Goal: Task Accomplishment & Management: Complete application form

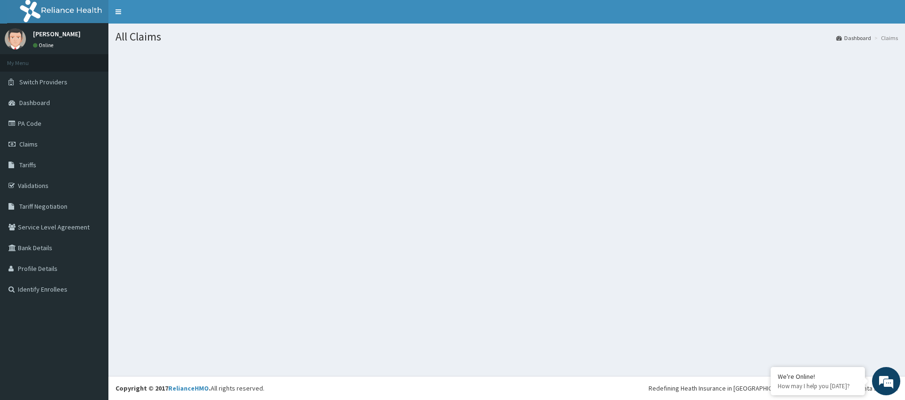
click at [50, 144] on link "Claims" at bounding box center [54, 144] width 108 height 21
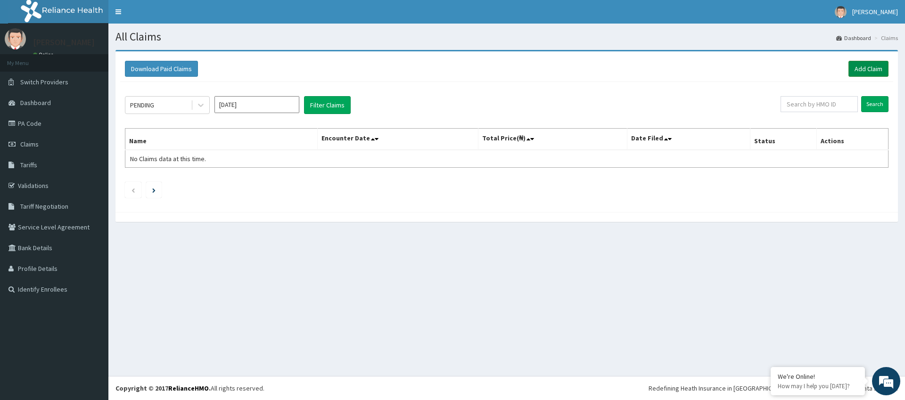
click at [868, 69] on link "Add Claim" at bounding box center [869, 69] width 40 height 16
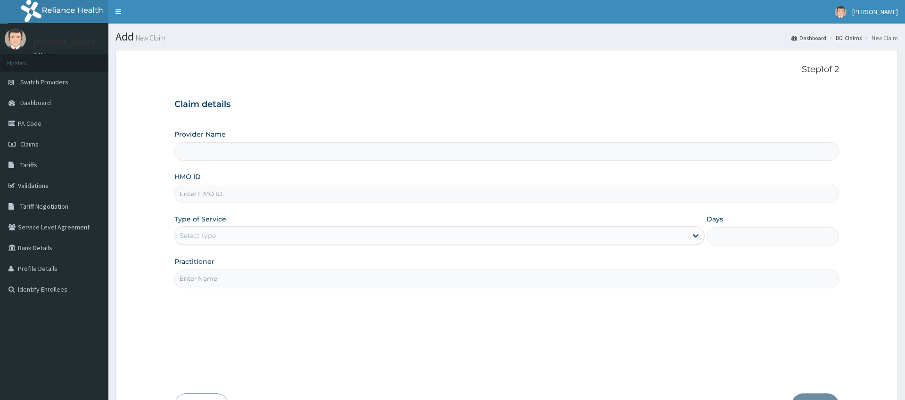
click at [226, 279] on input "Practitioner" at bounding box center [506, 279] width 664 height 18
type input "gy"
type input "Pure Fitness Africa | Ikota (fka Fitness Central)"
type input "1"
type input "gym"
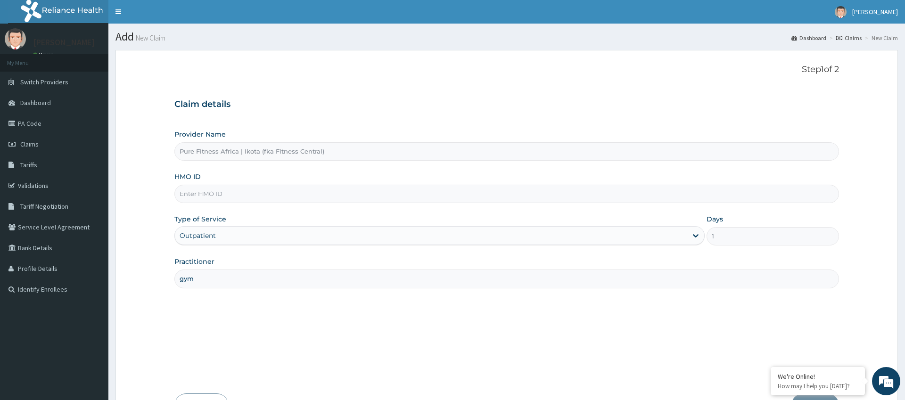
click at [243, 190] on input "HMO ID" at bounding box center [506, 194] width 664 height 18
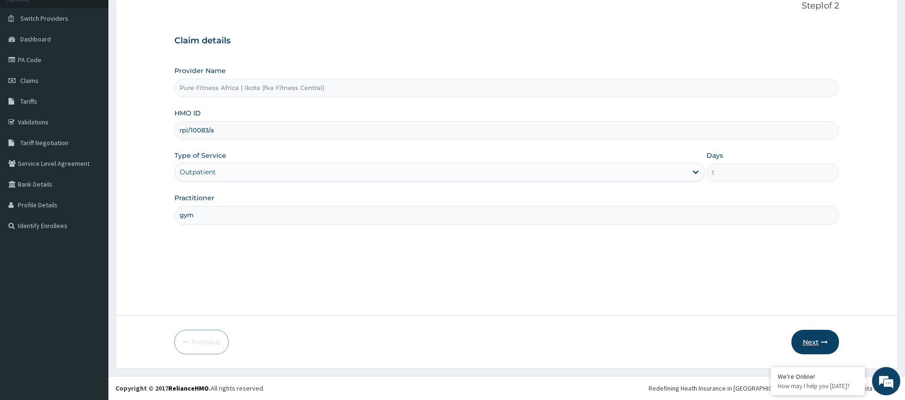
type input "rpi/10083/a"
click at [811, 345] on button "Next" at bounding box center [816, 342] width 48 height 25
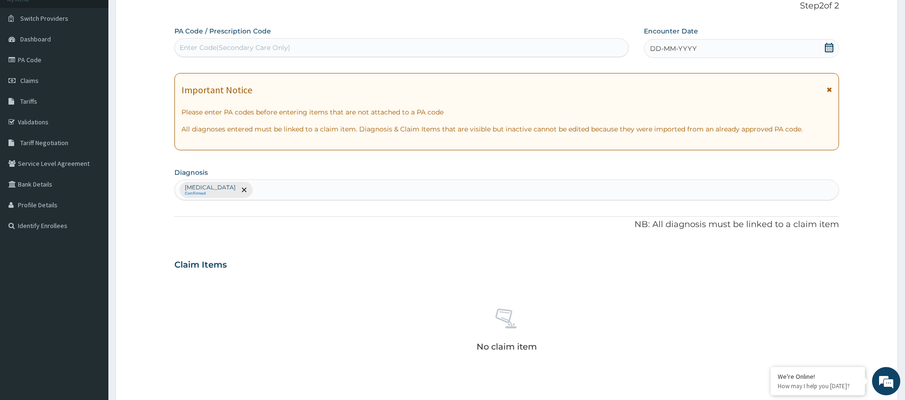
click at [355, 50] on div "Enter Code(Secondary Care Only)" at bounding box center [402, 47] width 454 height 15
type input "PA/D3FECD"
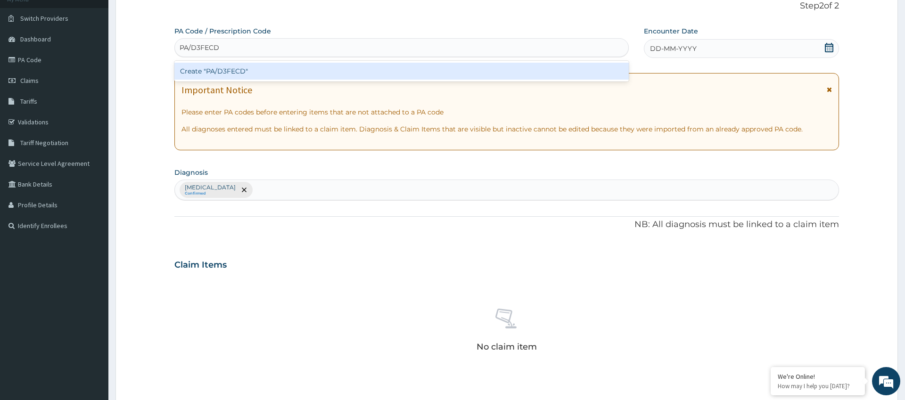
click at [226, 69] on div "Create "PA/D3FECD"" at bounding box center [401, 71] width 454 height 17
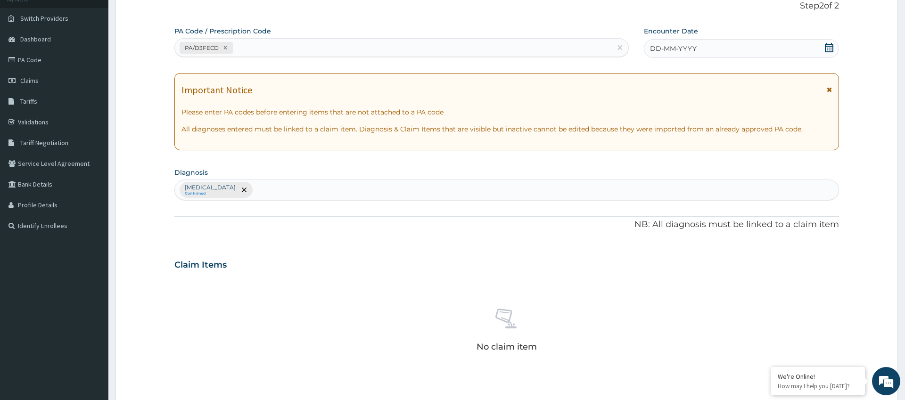
click at [695, 48] on span "DD-MM-YYYY" at bounding box center [673, 48] width 47 height 9
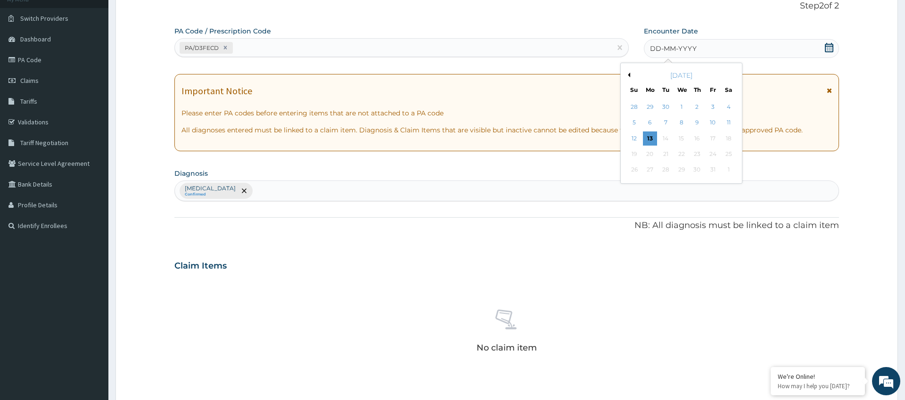
click at [648, 140] on div "13" at bounding box center [650, 139] width 14 height 14
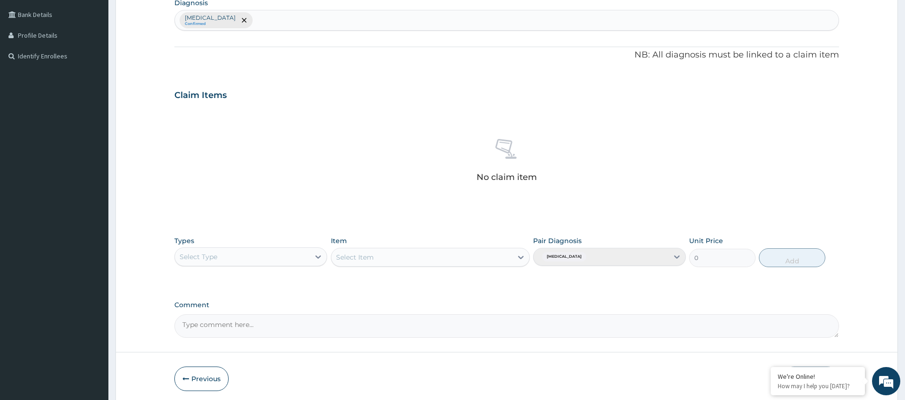
scroll to position [270, 0]
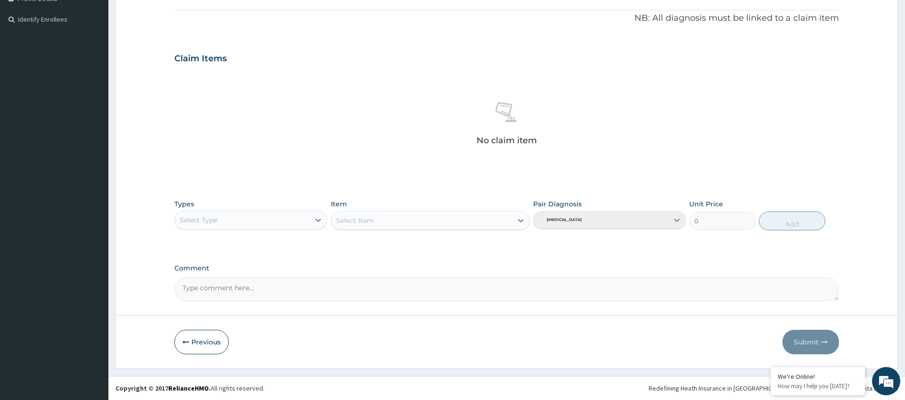
drag, startPoint x: 277, startPoint y: 210, endPoint x: 278, endPoint y: 215, distance: 5.2
click at [276, 213] on div "Select Type" at bounding box center [250, 220] width 153 height 19
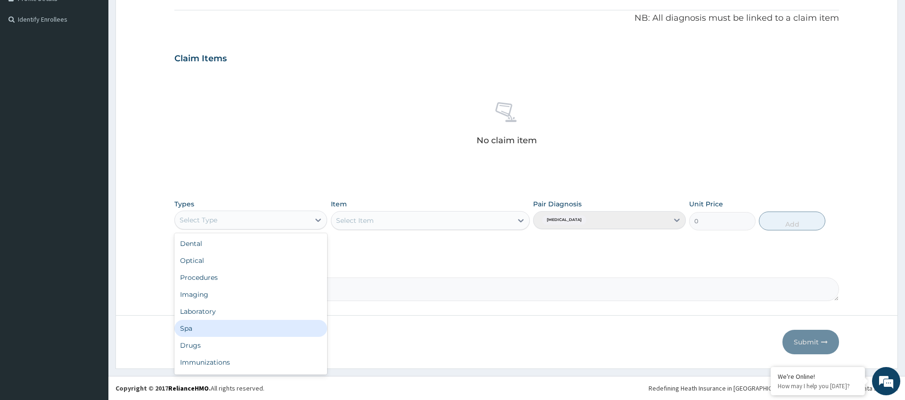
scroll to position [32, 0]
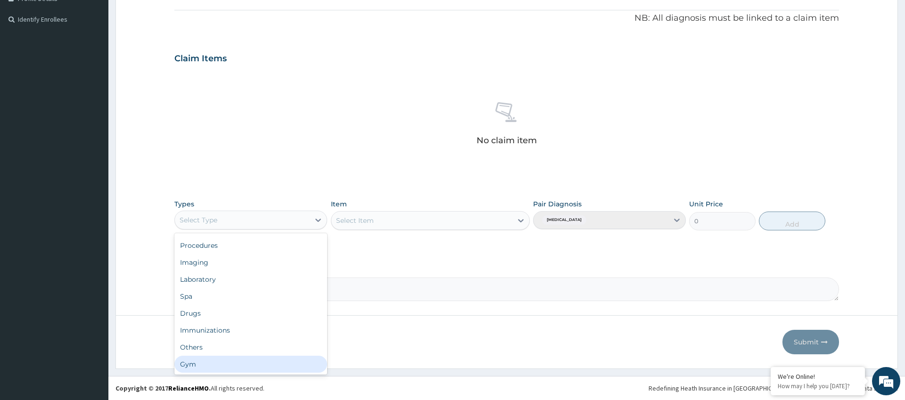
click at [216, 365] on div "Gym" at bounding box center [250, 364] width 153 height 17
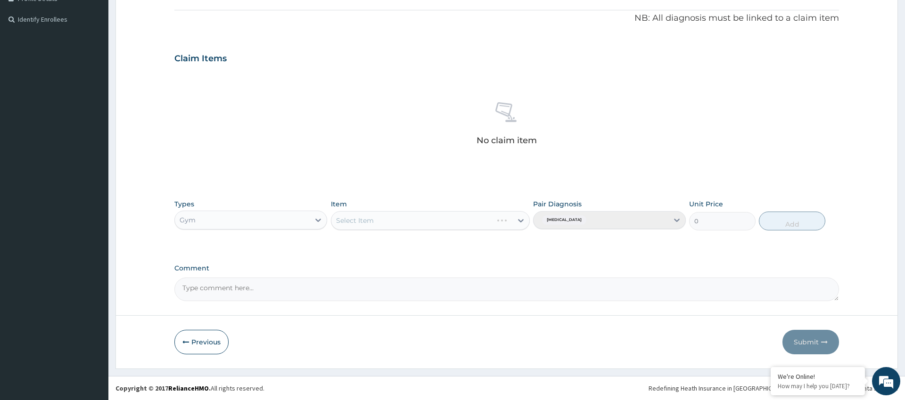
click at [411, 220] on div "Select Item" at bounding box center [430, 220] width 199 height 19
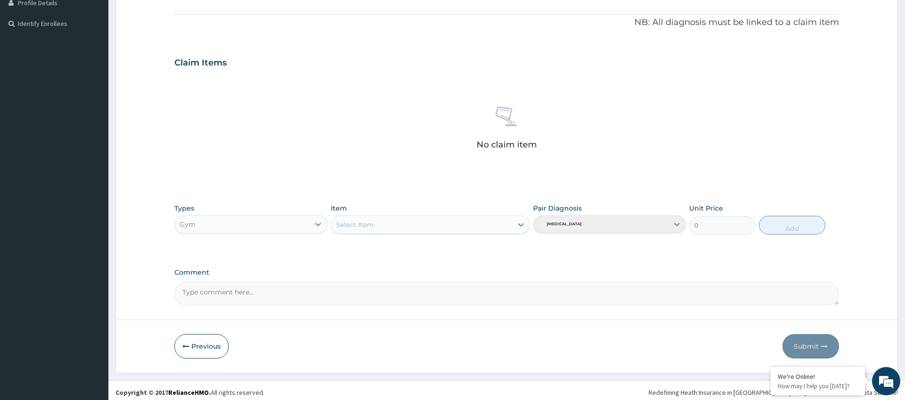
click at [438, 229] on div "Select Item" at bounding box center [422, 224] width 182 height 15
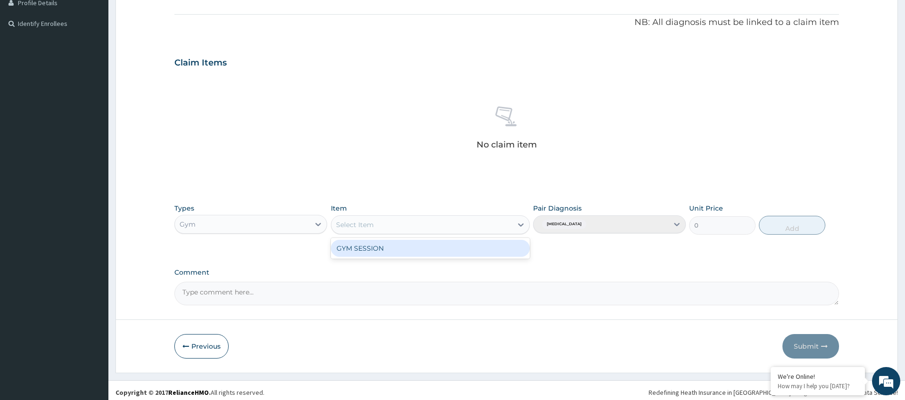
scroll to position [265, 0]
click at [391, 251] on div "GYM SESSION" at bounding box center [430, 248] width 199 height 17
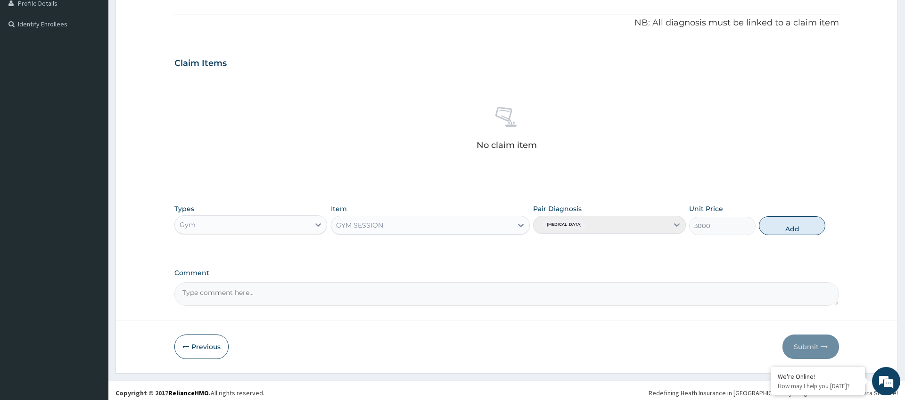
drag, startPoint x: 794, startPoint y: 224, endPoint x: 773, endPoint y: 226, distance: 21.3
click at [794, 224] on button "Add" at bounding box center [792, 225] width 66 height 19
type input "0"
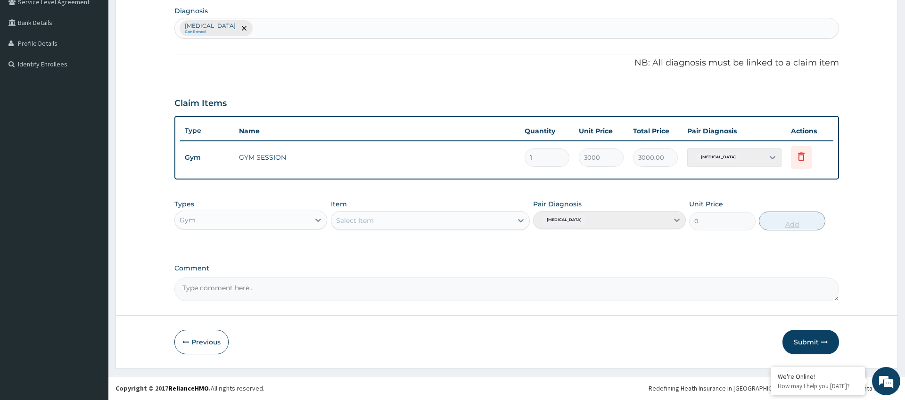
scroll to position [225, 0]
drag, startPoint x: 803, startPoint y: 341, endPoint x: 798, endPoint y: 338, distance: 6.5
click at [803, 341] on button "Submit" at bounding box center [811, 342] width 57 height 25
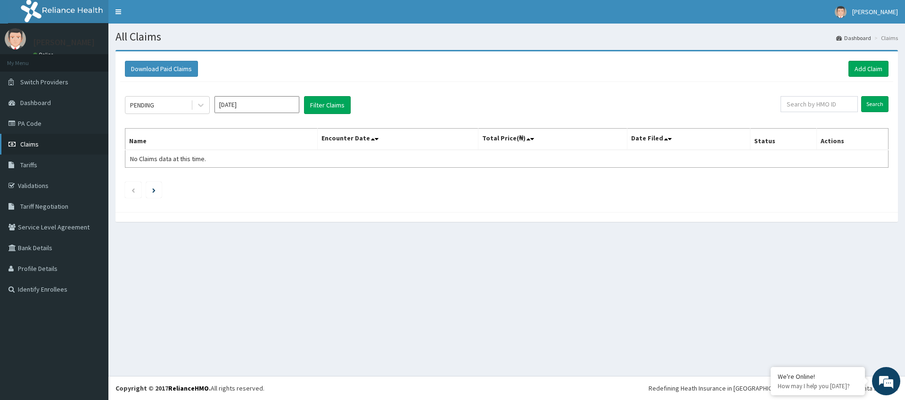
click at [33, 144] on span "Claims" at bounding box center [29, 144] width 18 height 8
click at [153, 192] on icon "Next page" at bounding box center [153, 190] width 3 height 5
click at [36, 141] on span "Claims" at bounding box center [29, 144] width 18 height 8
click at [865, 65] on link "Add Claim" at bounding box center [869, 69] width 40 height 16
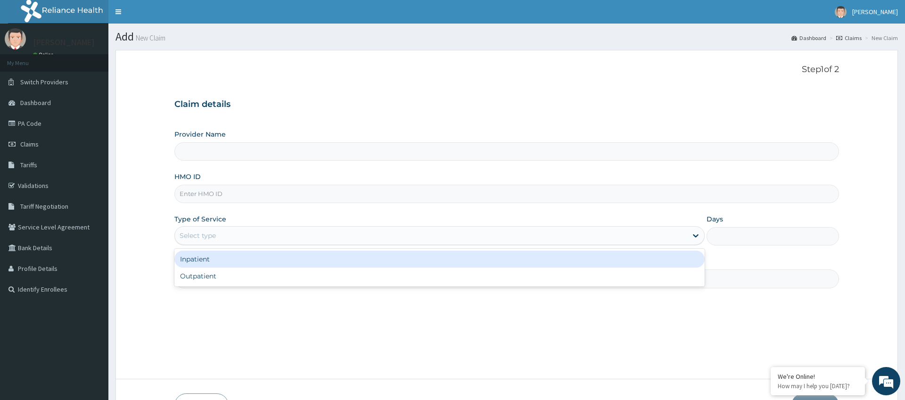
click at [358, 234] on div "Select type" at bounding box center [431, 235] width 512 height 15
type input "Pure Fitness Africa | Ikota (fka Fitness Central)"
type input "1"
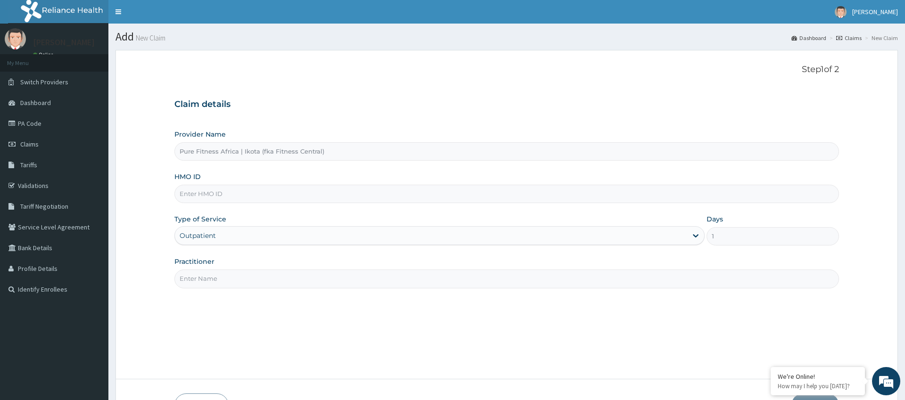
click at [240, 192] on input "HMO ID" at bounding box center [506, 194] width 664 height 18
type input "S"
type input "PWC/10213/A"
click at [263, 275] on input "Practitioner" at bounding box center [506, 279] width 664 height 18
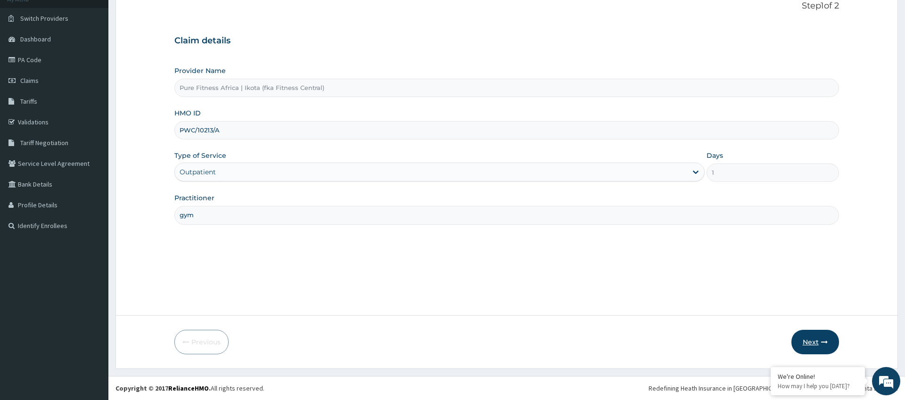
type input "gym"
click at [814, 345] on button "Next" at bounding box center [816, 342] width 48 height 25
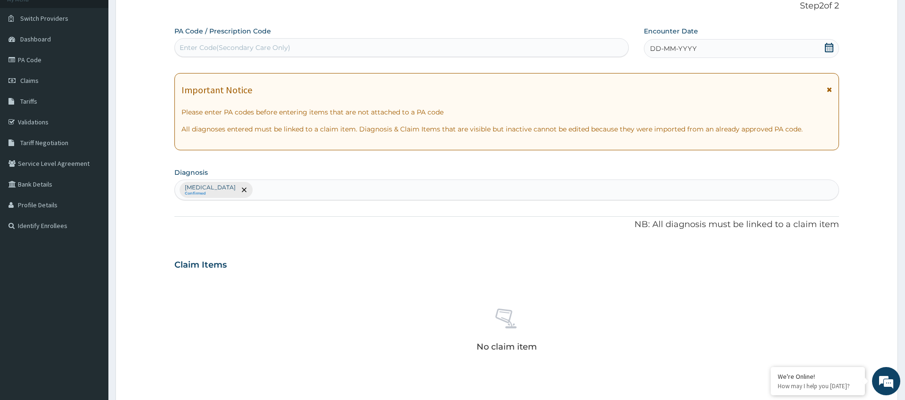
click at [310, 46] on div "Enter Code(Secondary Care Only)" at bounding box center [402, 47] width 454 height 15
type input "PA/444666"
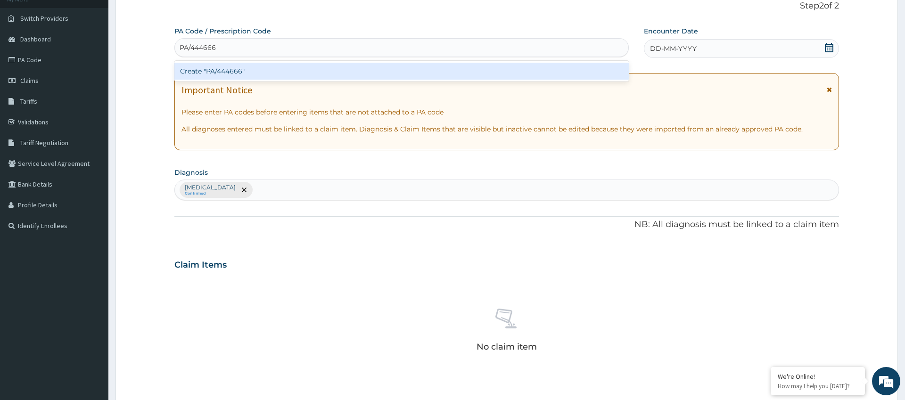
click at [245, 72] on div "Create "PA/444666"" at bounding box center [401, 71] width 454 height 17
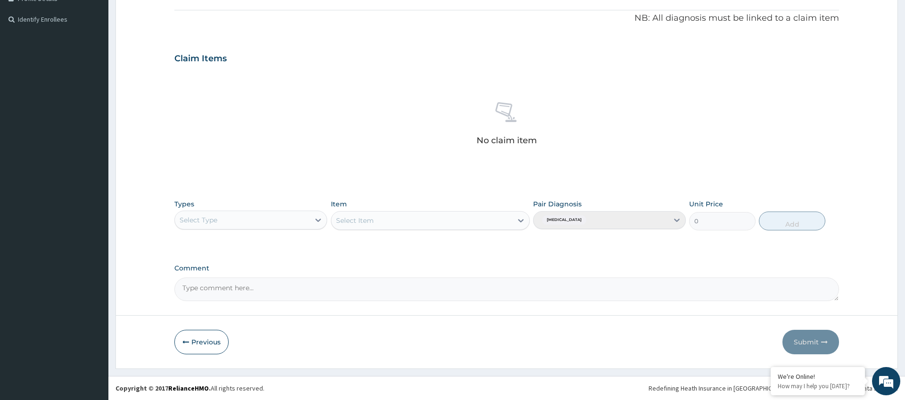
scroll to position [0, 0]
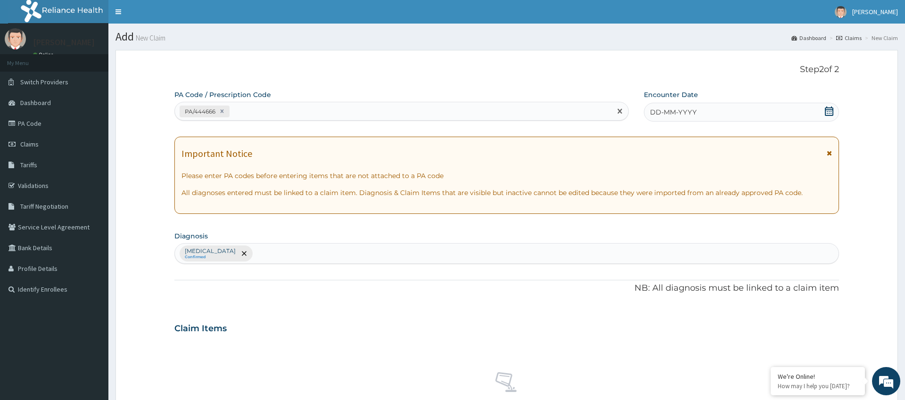
click at [666, 109] on span "DD-MM-YYYY" at bounding box center [673, 111] width 47 height 9
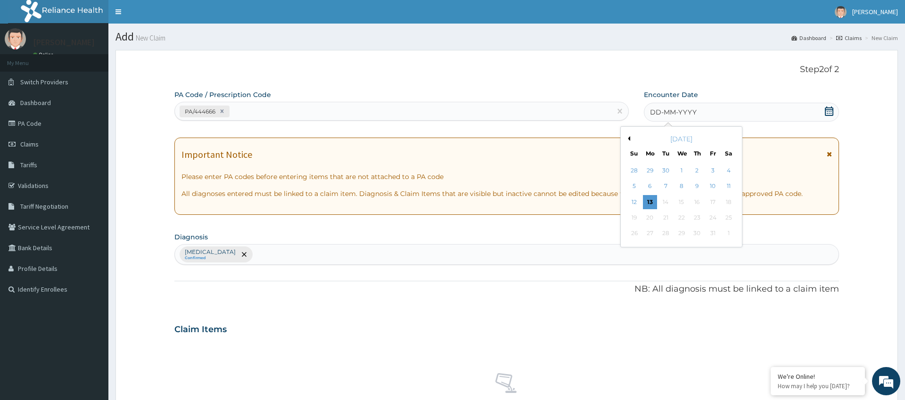
drag, startPoint x: 649, startPoint y: 198, endPoint x: 644, endPoint y: 196, distance: 5.5
click at [649, 198] on div "13" at bounding box center [650, 202] width 14 height 14
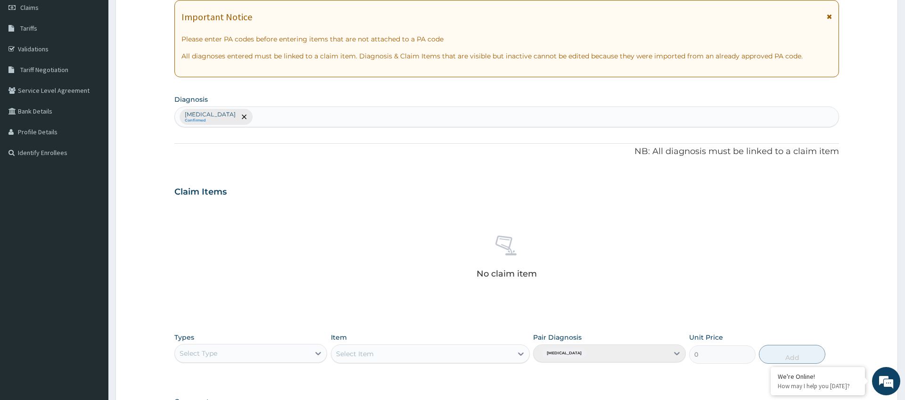
click at [349, 173] on div "PA Code / Prescription Code PA/444666 Encounter Date 13-10-2025 Important Notic…" at bounding box center [506, 193] width 664 height 481
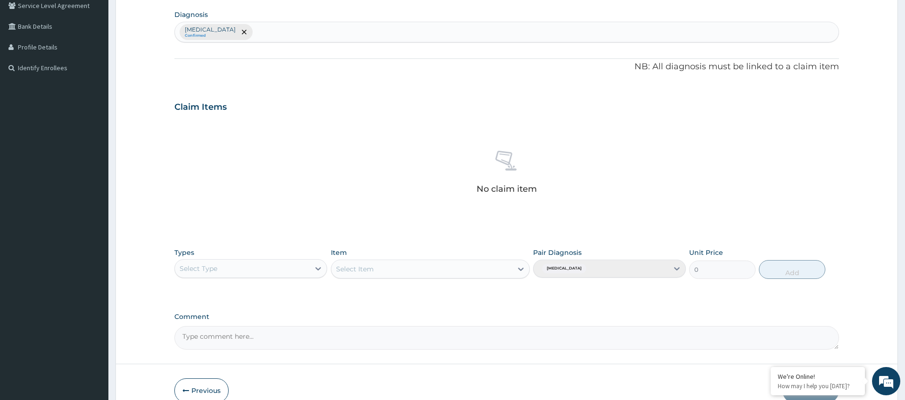
scroll to position [270, 0]
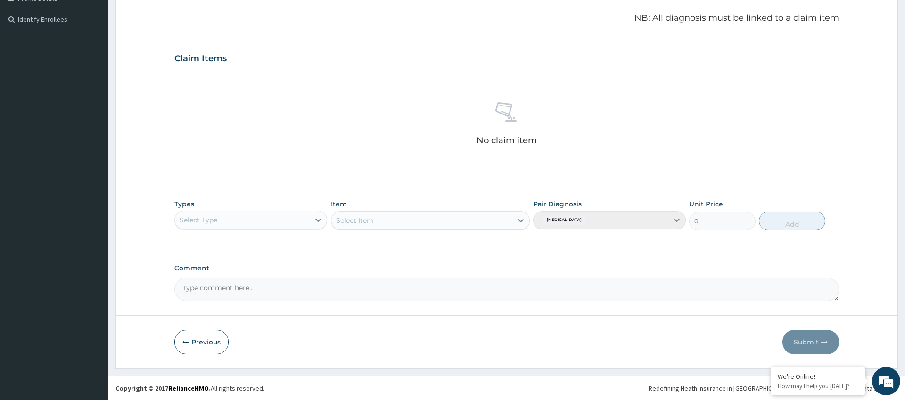
click at [274, 221] on div "Select Type" at bounding box center [242, 220] width 135 height 15
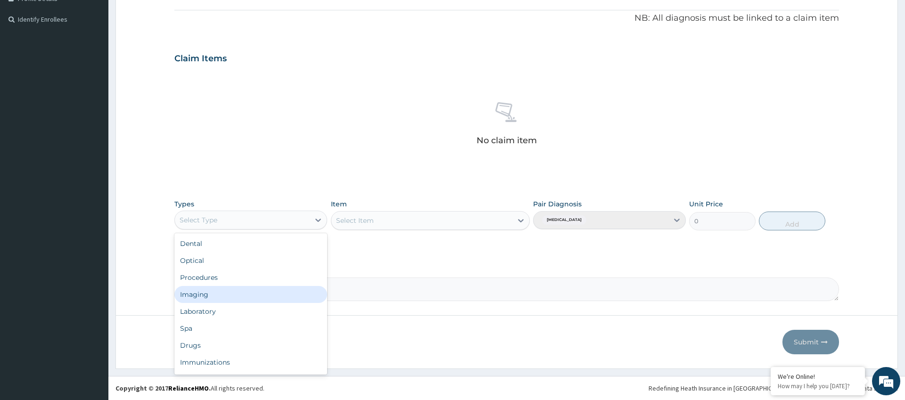
click at [254, 290] on div "Imaging" at bounding box center [250, 294] width 153 height 17
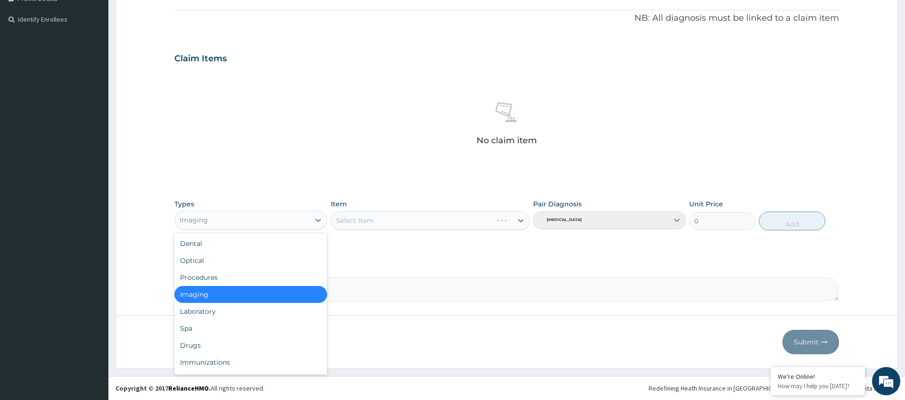
click at [263, 220] on div "Imaging" at bounding box center [242, 220] width 135 height 15
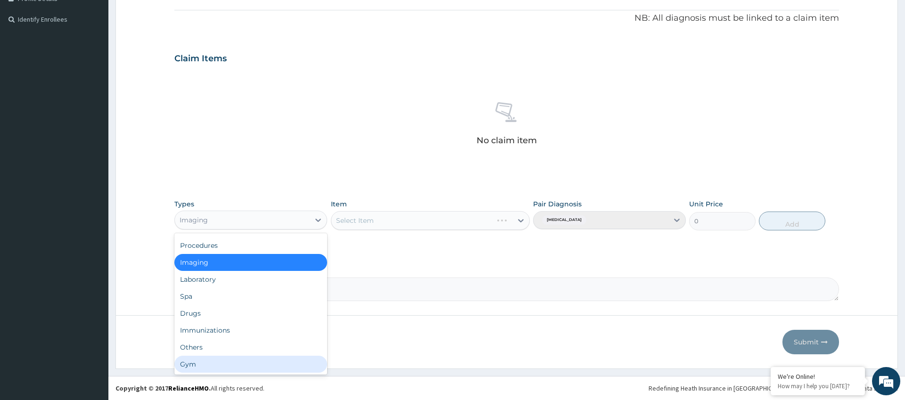
drag, startPoint x: 215, startPoint y: 364, endPoint x: 209, endPoint y: 356, distance: 9.4
click at [215, 364] on div "Gym" at bounding box center [250, 364] width 153 height 17
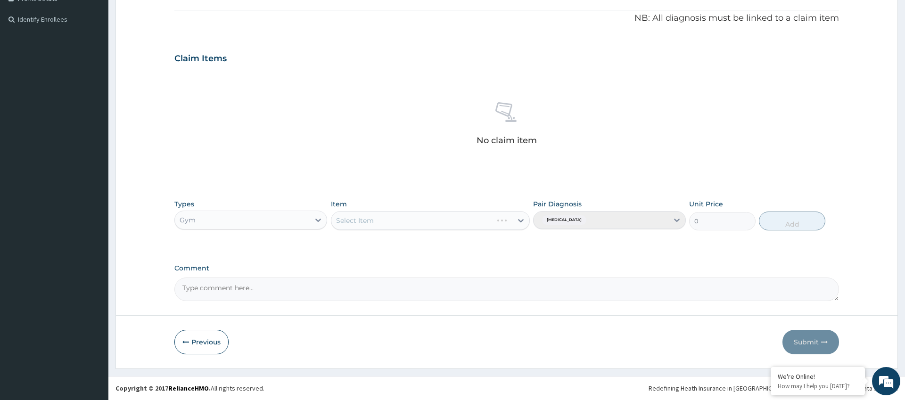
click at [443, 219] on div "Select Item" at bounding box center [430, 220] width 199 height 19
click at [456, 221] on div "Select Item" at bounding box center [430, 220] width 199 height 19
click at [494, 220] on div "Select Item" at bounding box center [422, 220] width 182 height 15
click at [443, 223] on div "Select Item" at bounding box center [422, 220] width 182 height 15
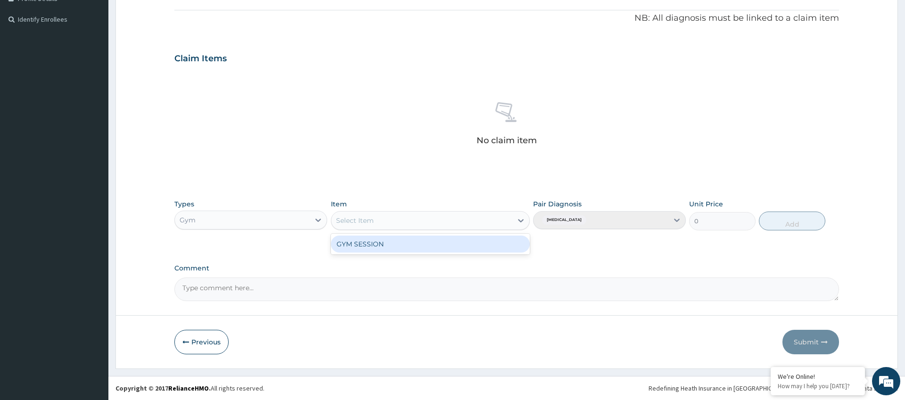
click at [443, 223] on div "Select Item" at bounding box center [422, 220] width 182 height 15
click at [413, 245] on div "GYM SESSION" at bounding box center [430, 244] width 199 height 17
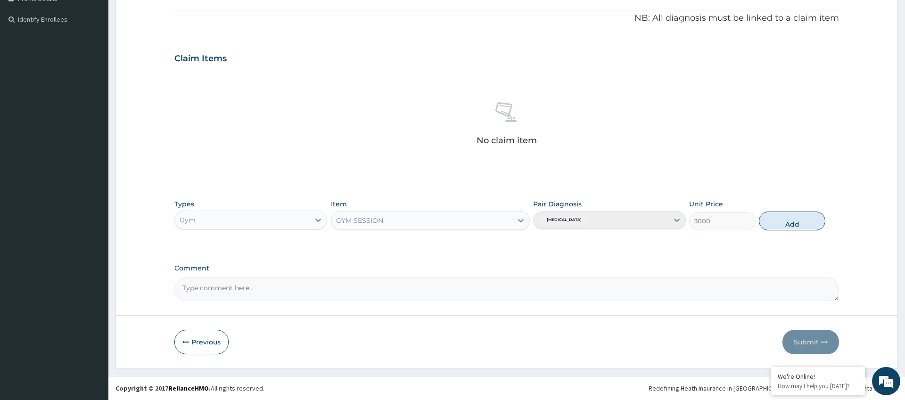
drag, startPoint x: 779, startPoint y: 215, endPoint x: 762, endPoint y: 231, distance: 23.7
click at [775, 216] on button "Add" at bounding box center [792, 221] width 66 height 19
type input "0"
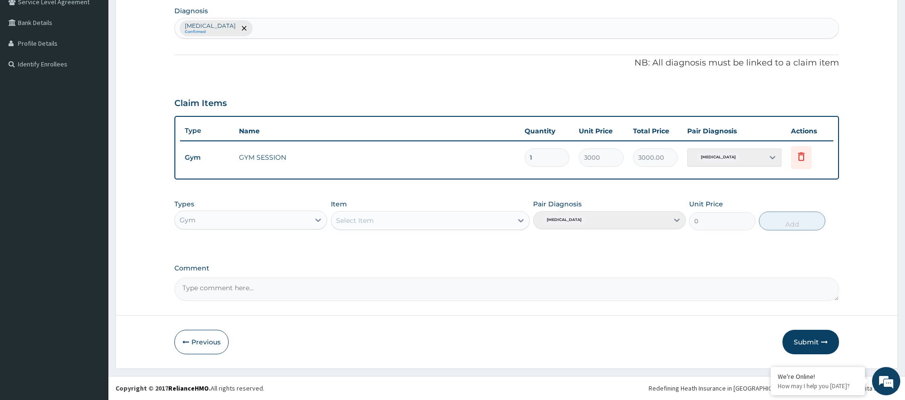
scroll to position [225, 0]
drag, startPoint x: 812, startPoint y: 341, endPoint x: 807, endPoint y: 339, distance: 5.5
click at [807, 339] on button "Submit" at bounding box center [811, 342] width 57 height 25
